Goal: Understand process/instructions

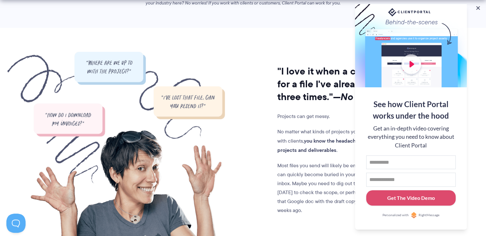
scroll to position [616, 0]
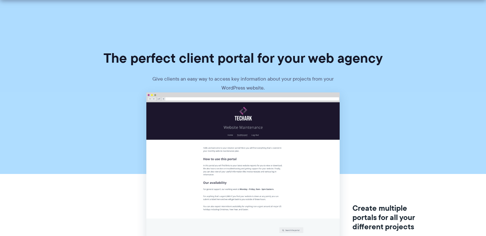
scroll to position [447, 0]
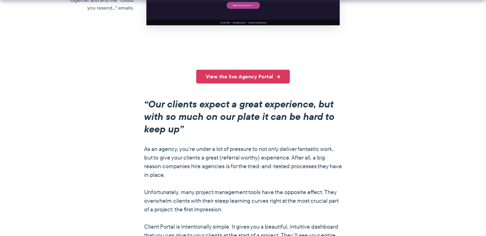
click at [243, 78] on link "View the live Agency Portal" at bounding box center [243, 77] width 94 height 14
